Goal: Navigation & Orientation: Find specific page/section

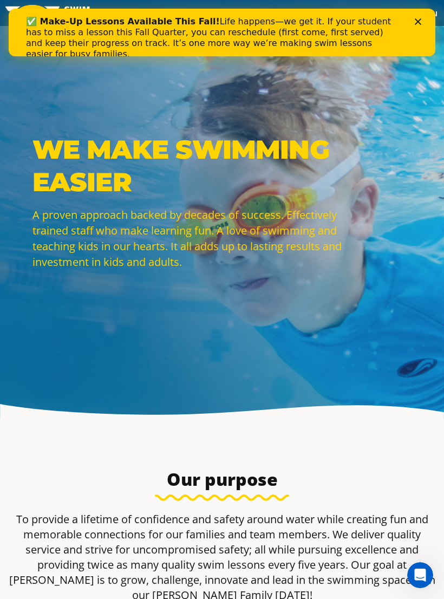
click at [411, 29] on div "✅ Make-Up Lessons Available This Fall! Life happens—we get it. If your student …" at bounding box center [222, 38] width 392 height 50
click at [417, 24] on icon "Close" at bounding box center [418, 21] width 6 height 6
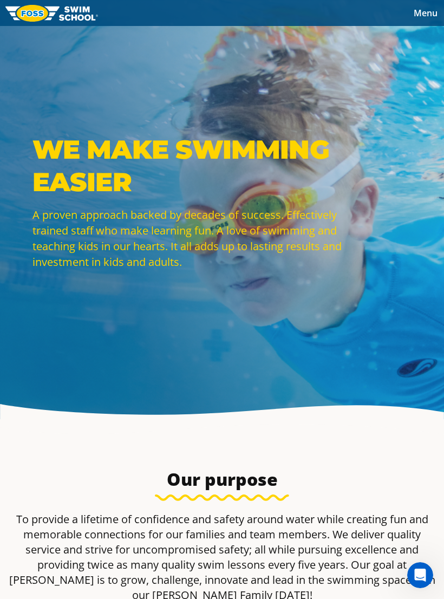
click at [429, 16] on span "Menu" at bounding box center [426, 13] width 24 height 12
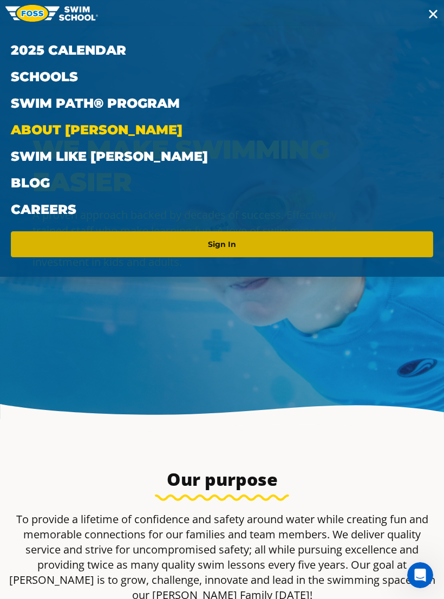
click at [225, 241] on link "Sign In" at bounding box center [222, 243] width 414 height 17
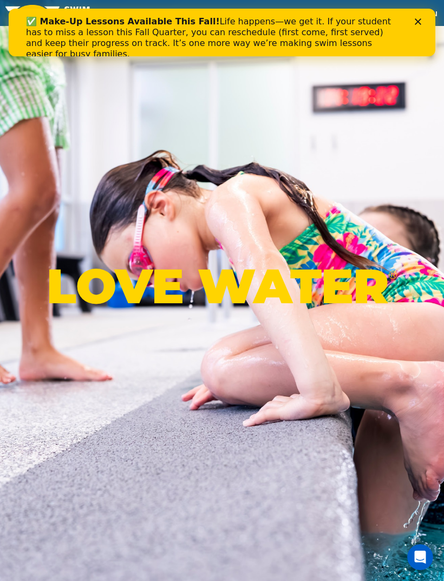
click at [422, 139] on div "LOVE WATER ®" at bounding box center [222, 290] width 444 height 581
click at [428, 136] on div "LOVE WATER ®" at bounding box center [222, 290] width 444 height 581
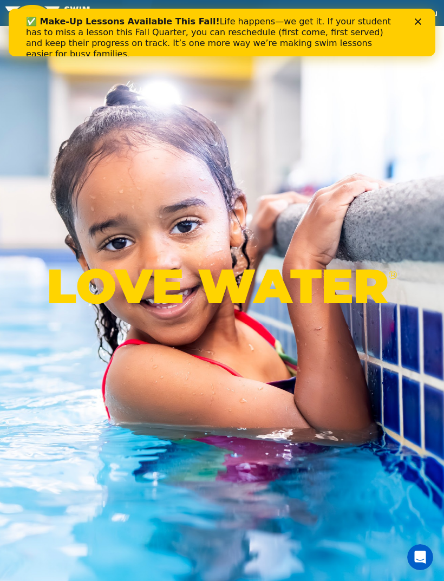
click at [432, 68] on div "LOVE WATER ®" at bounding box center [222, 290] width 444 height 581
click at [388, 100] on div "LOVE WATER ®" at bounding box center [222, 290] width 444 height 581
click at [423, 20] on div "Close" at bounding box center [420, 21] width 11 height 6
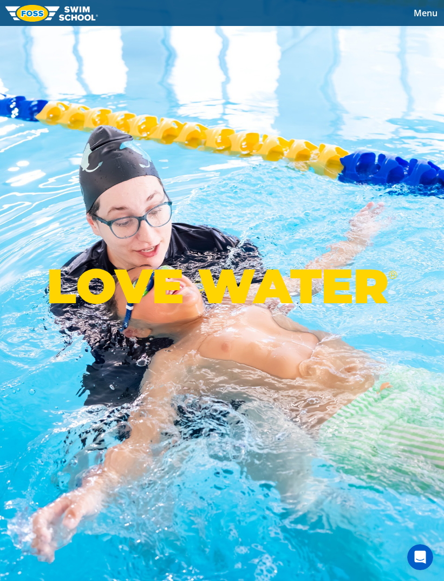
click at [428, 17] on span "Menu" at bounding box center [426, 13] width 24 height 12
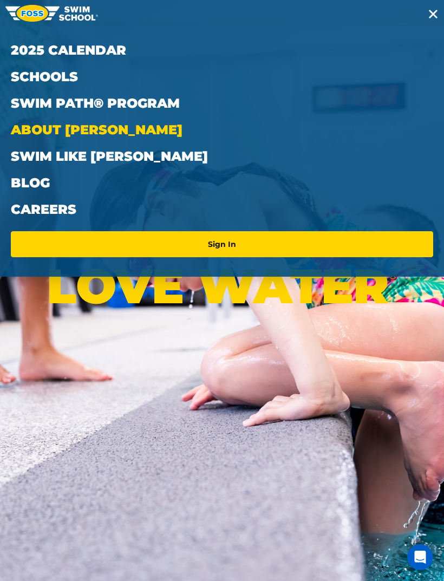
click at [64, 134] on link "About [PERSON_NAME]" at bounding box center [222, 129] width 422 height 27
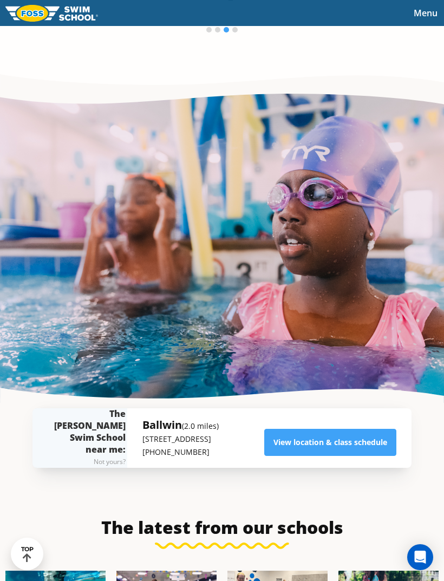
scroll to position [2084, 0]
